Goal: Task Accomplishment & Management: Use online tool/utility

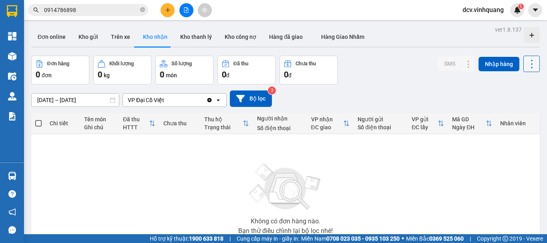
click at [526, 65] on icon at bounding box center [531, 63] width 11 height 11
click at [511, 100] on span "Làm mới" at bounding box center [514, 100] width 22 height 8
click at [93, 36] on button "Kho gửi" at bounding box center [88, 36] width 32 height 19
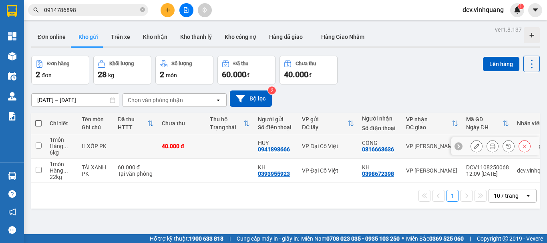
click at [199, 143] on div "40.000 đ" at bounding box center [182, 146] width 40 height 6
checkbox input "true"
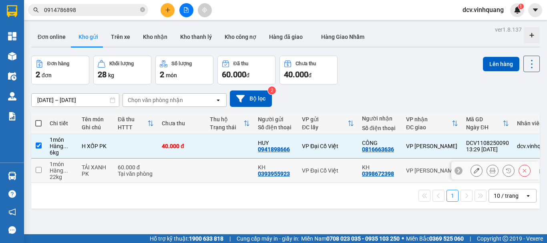
click at [195, 166] on td at bounding box center [182, 171] width 48 height 24
checkbox input "true"
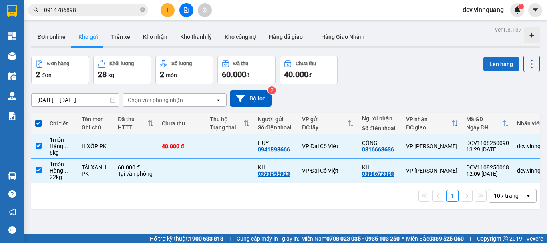
click at [490, 62] on button "Lên hàng" at bounding box center [501, 64] width 36 height 14
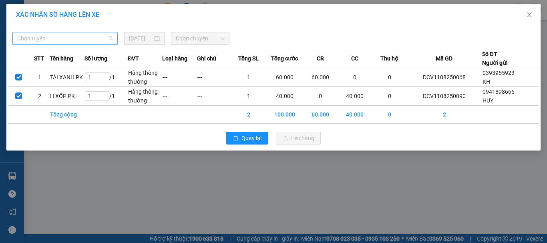
click at [64, 40] on span "Chọn tuyến" at bounding box center [65, 38] width 96 height 12
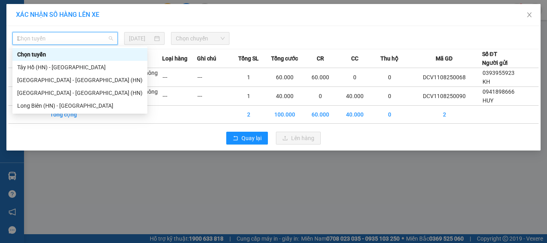
type input "LB"
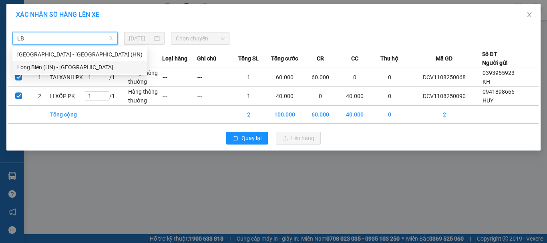
click at [65, 68] on div "Long Biên (HN) - [GEOGRAPHIC_DATA]" at bounding box center [79, 67] width 125 height 9
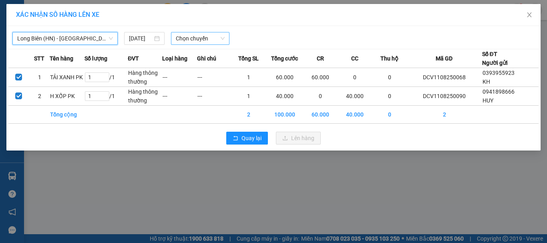
click at [197, 35] on span "Chọn chuyến" at bounding box center [200, 38] width 49 height 12
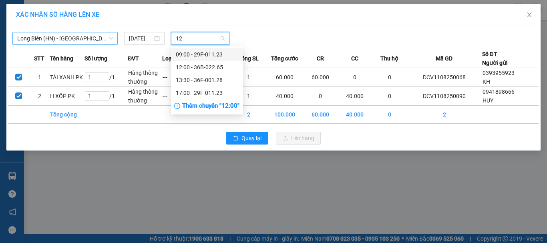
type input "128"
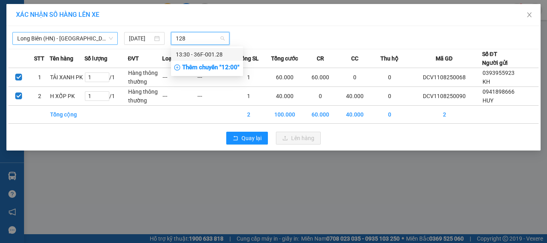
click at [189, 56] on div "13:30 - 36F-001.28" at bounding box center [207, 54] width 62 height 9
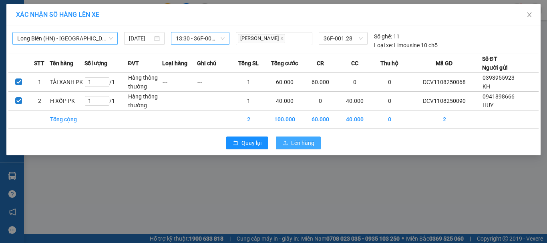
click at [306, 141] on span "Lên hàng" at bounding box center [302, 143] width 23 height 9
